Goal: Transaction & Acquisition: Purchase product/service

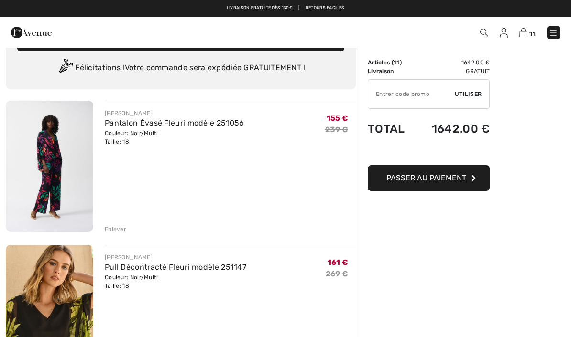
scroll to position [24, 0]
click at [121, 227] on div "Enlever" at bounding box center [116, 230] width 22 height 9
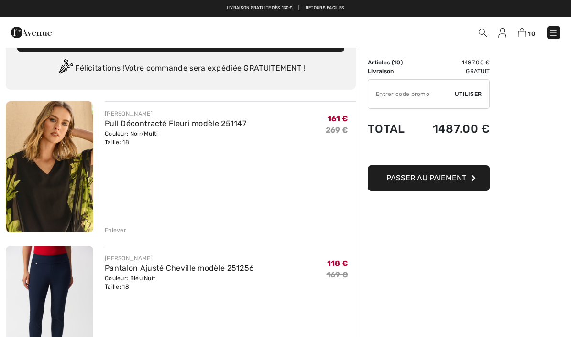
click at [122, 232] on div "Enlever" at bounding box center [116, 230] width 22 height 9
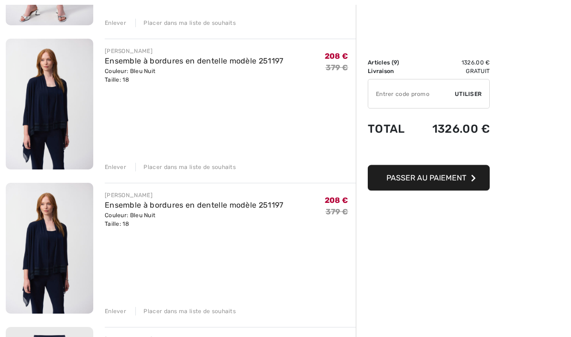
scroll to position [375, 0]
click at [116, 309] on div "Enlever" at bounding box center [116, 311] width 22 height 9
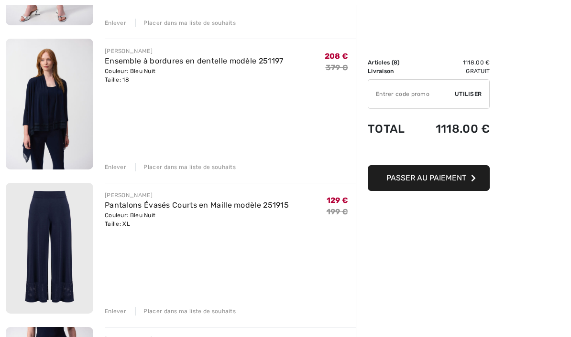
click at [199, 311] on div "Placer dans ma liste de souhaits" at bounding box center [185, 311] width 100 height 9
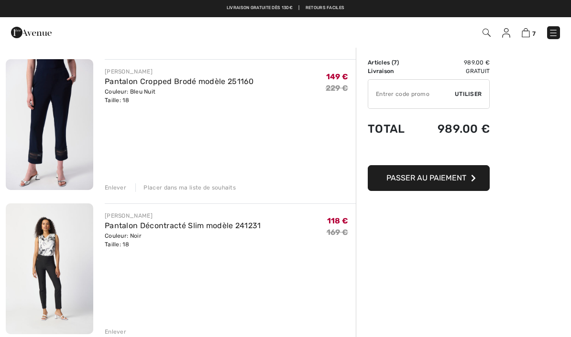
scroll to position [499, 0]
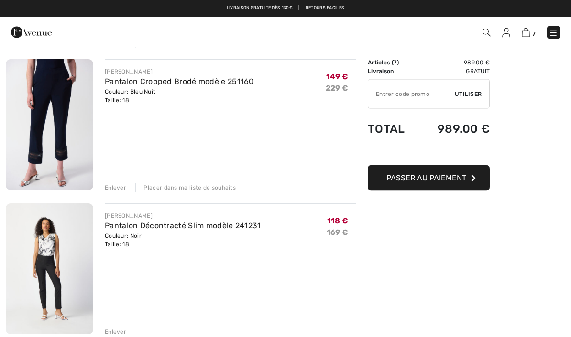
click at [115, 189] on div "Enlever" at bounding box center [116, 188] width 22 height 9
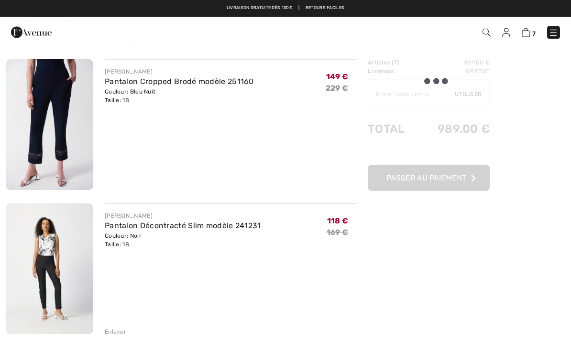
scroll to position [499, 0]
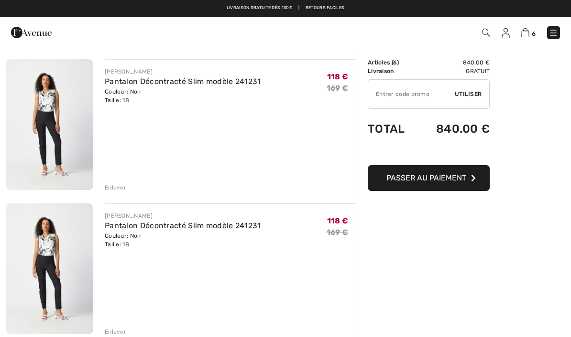
click at [114, 188] on div "Enlever" at bounding box center [116, 188] width 22 height 9
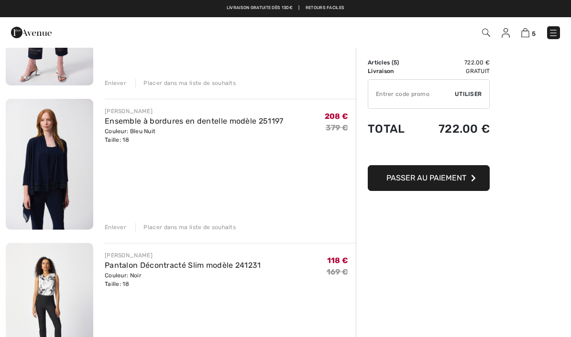
scroll to position [315, 0]
click at [49, 158] on img at bounding box center [49, 164] width 87 height 131
click at [54, 166] on img at bounding box center [49, 164] width 87 height 131
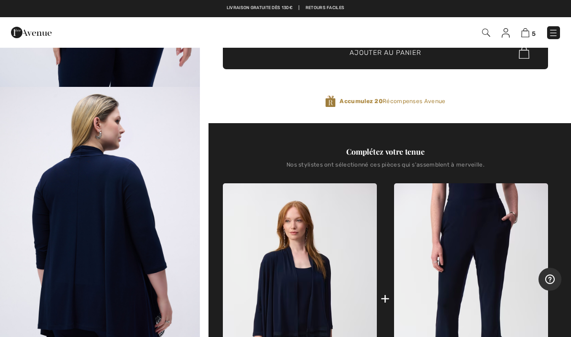
scroll to position [215, 0]
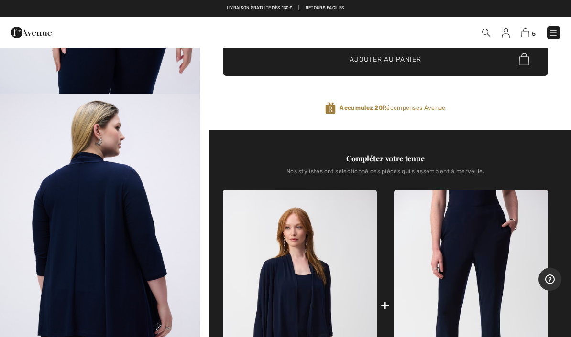
click at [526, 37] on img at bounding box center [525, 32] width 8 height 9
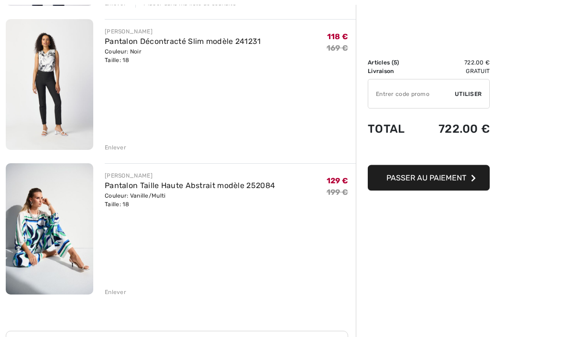
scroll to position [545, 0]
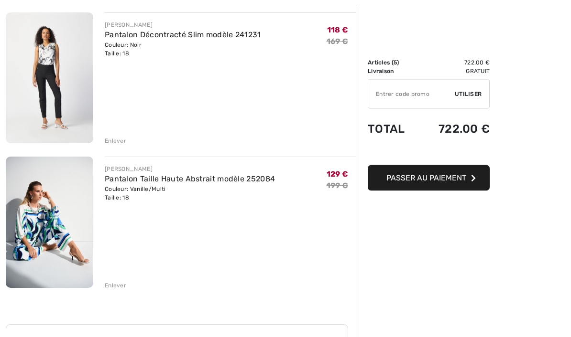
click at [112, 283] on div "Enlever" at bounding box center [116, 286] width 22 height 9
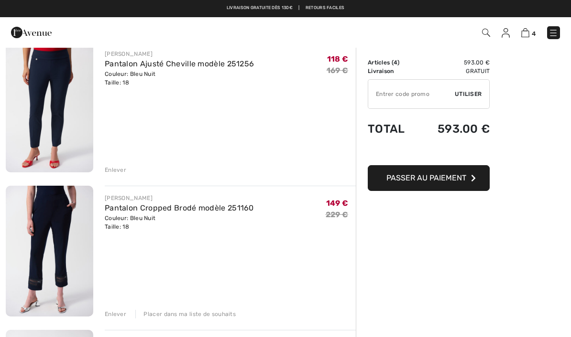
scroll to position [0, 0]
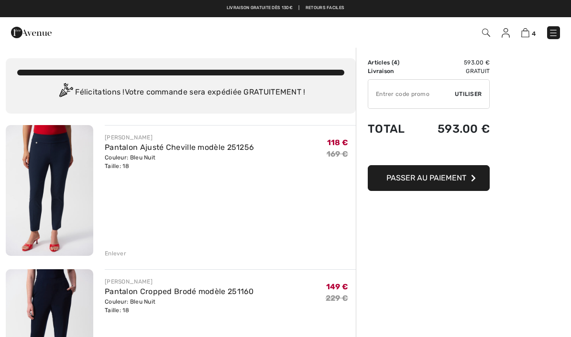
click at [160, 149] on link "Pantalon Ajusté Cheville modèle 251256" at bounding box center [179, 147] width 149 height 9
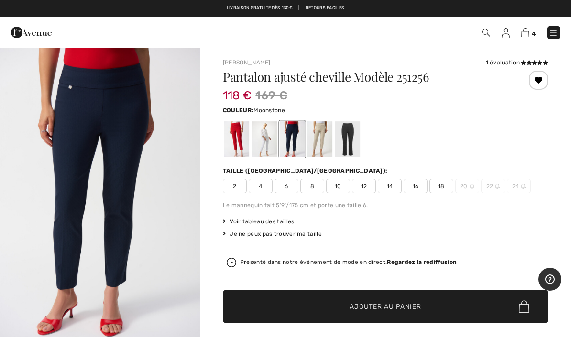
click at [319, 137] on div at bounding box center [319, 139] width 25 height 36
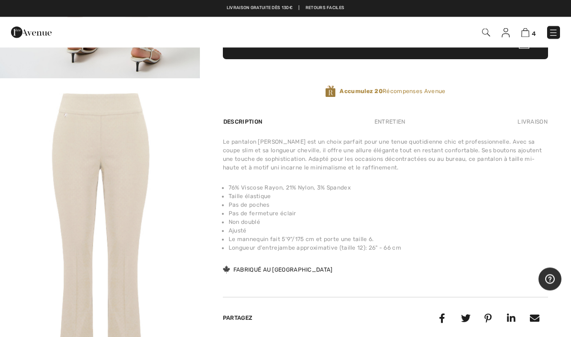
scroll to position [264, 0]
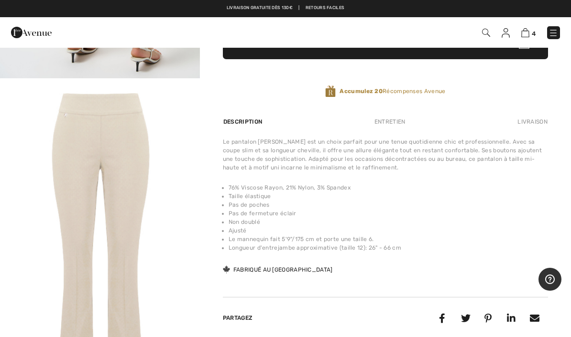
click at [528, 31] on img at bounding box center [525, 32] width 8 height 9
click at [530, 30] on link "4" at bounding box center [528, 32] width 14 height 11
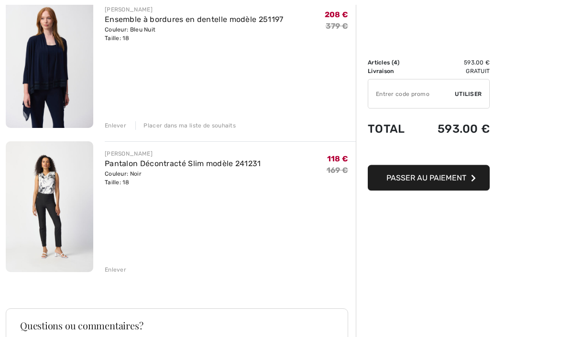
scroll to position [419, 0]
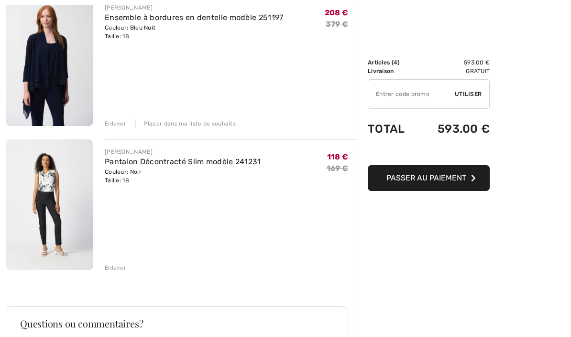
click at [231, 163] on link "Pantalon Décontracté Slim modèle 241231" at bounding box center [183, 161] width 156 height 9
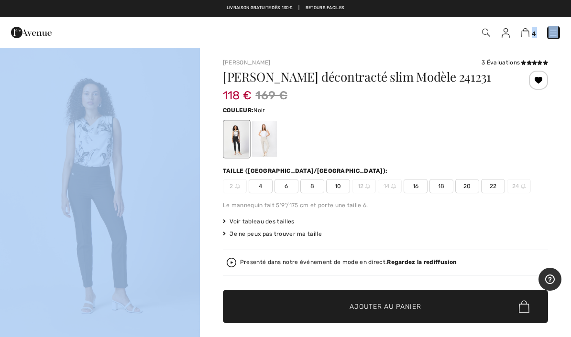
click at [454, 29] on span "4" at bounding box center [403, 32] width 314 height 13
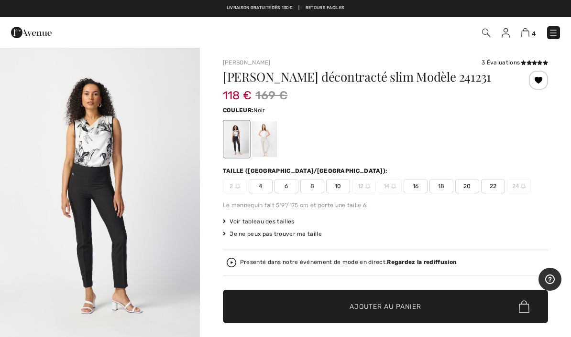
click at [532, 30] on span "4" at bounding box center [534, 33] width 4 height 7
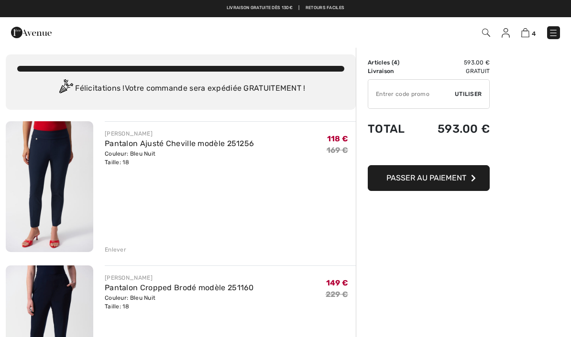
scroll to position [2, 0]
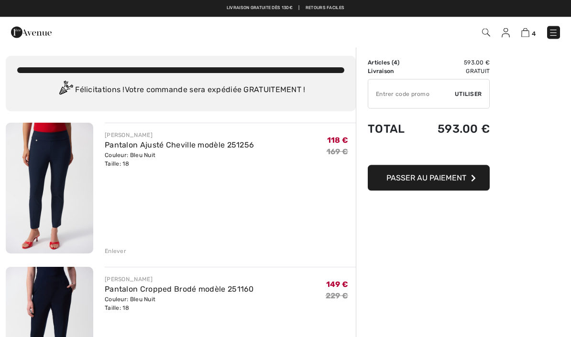
click at [176, 145] on link "Pantalon Ajusté Cheville modèle 251256" at bounding box center [179, 145] width 149 height 9
click at [60, 174] on img at bounding box center [49, 188] width 87 height 131
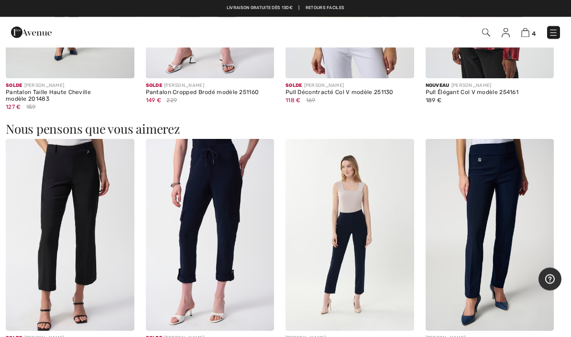
scroll to position [1093, 0]
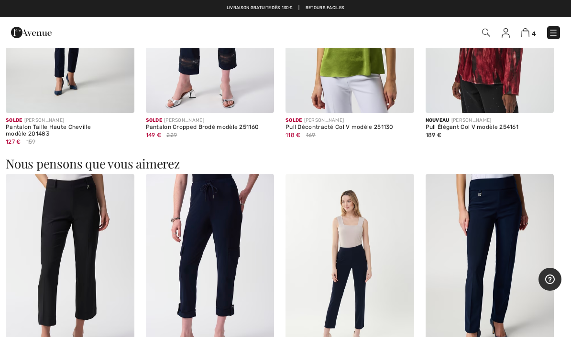
click at [525, 37] on img at bounding box center [525, 32] width 8 height 9
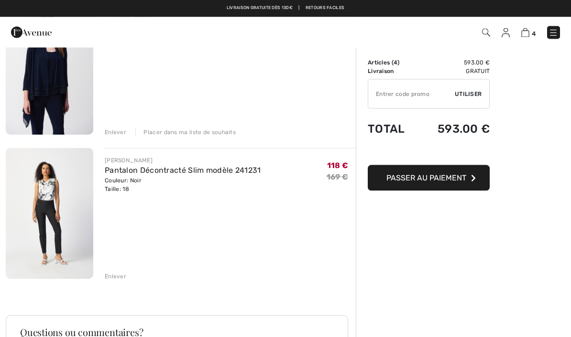
scroll to position [410, 0]
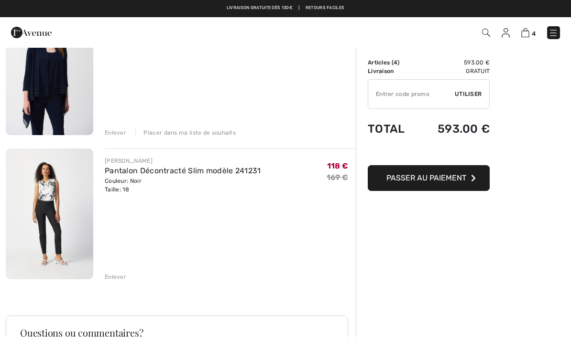
click at [208, 168] on link "Pantalon Décontracté Slim modèle 241231" at bounding box center [183, 170] width 156 height 9
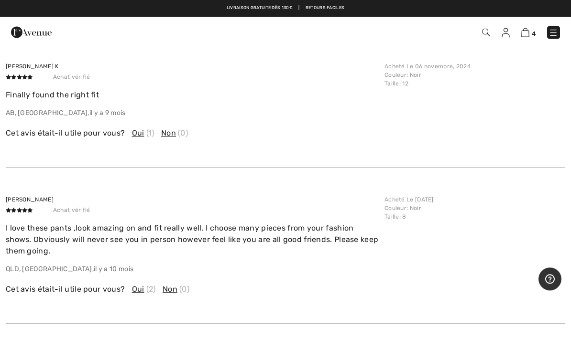
scroll to position [1799, 0]
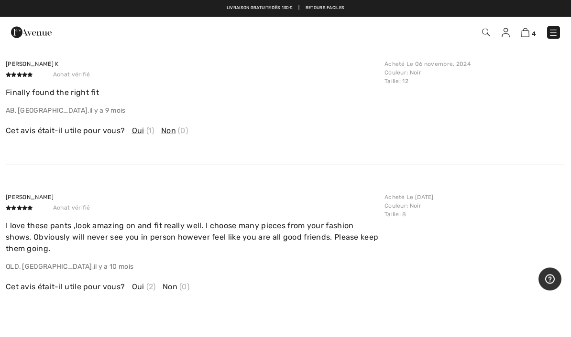
click at [10, 94] on p "Finally found the right fit" at bounding box center [192, 92] width 373 height 11
click at [14, 91] on p "Finally found the right fit" at bounding box center [192, 92] width 373 height 11
click at [17, 93] on p "Finally found the right fit" at bounding box center [192, 92] width 373 height 11
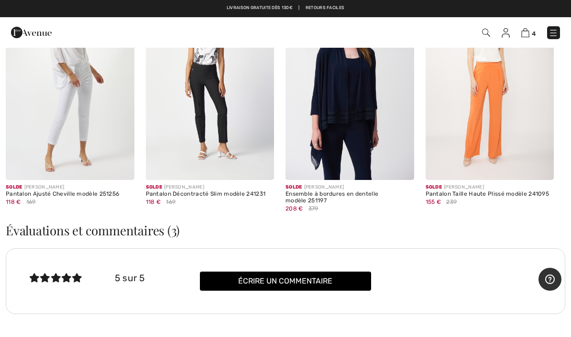
scroll to position [1507, 0]
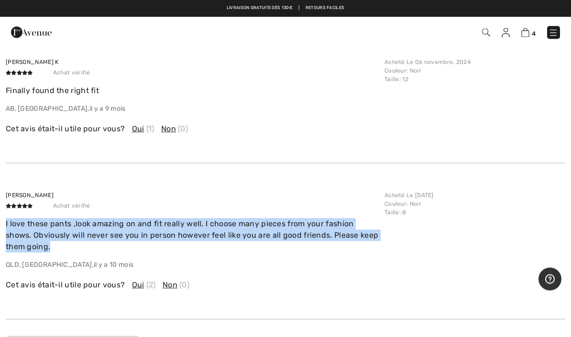
click at [520, 185] on div "Kerry S Achat vérifié I love these pants ,look amazing on and fit really well. …" at bounding box center [285, 242] width 559 height 156
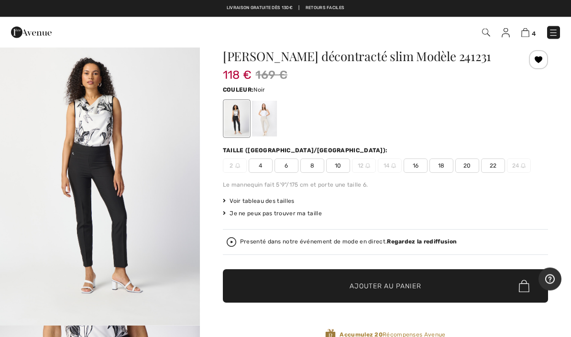
scroll to position [0, 0]
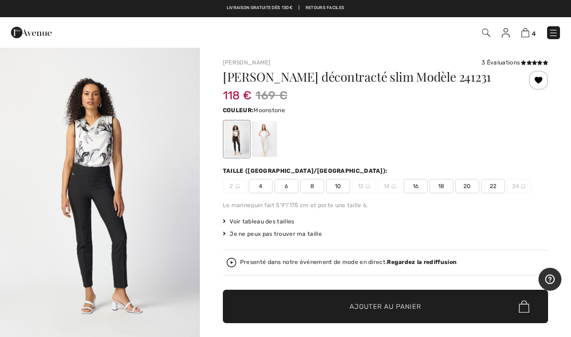
click at [266, 139] on div at bounding box center [264, 139] width 25 height 36
click at [254, 136] on div at bounding box center [264, 139] width 25 height 36
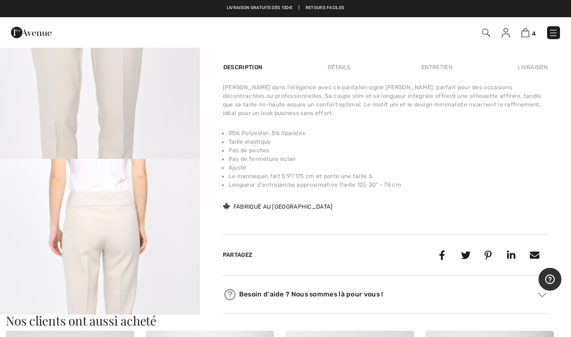
scroll to position [263, 0]
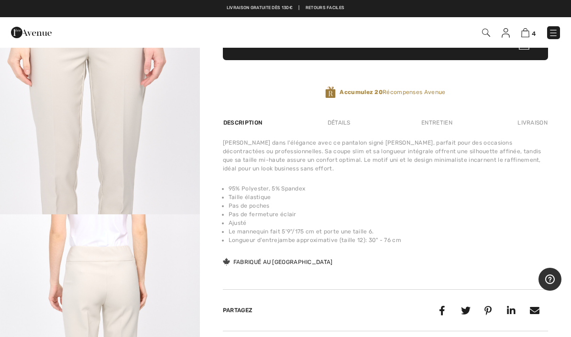
click at [534, 36] on span "4" at bounding box center [534, 33] width 4 height 7
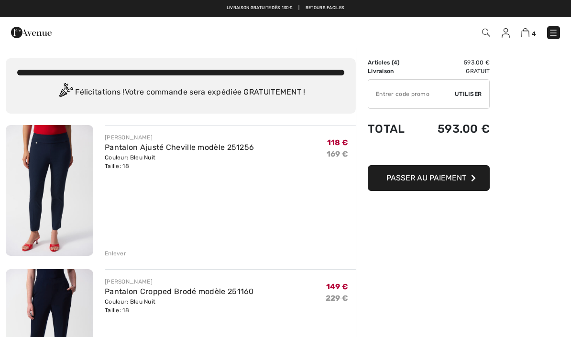
click at [146, 149] on link "Pantalon Ajusté Cheville modèle 251256" at bounding box center [179, 147] width 149 height 9
click at [44, 164] on img at bounding box center [49, 190] width 87 height 131
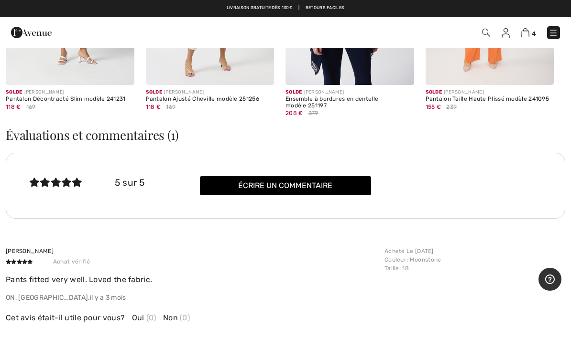
scroll to position [1667, 0]
